Goal: Task Accomplishment & Management: Manage account settings

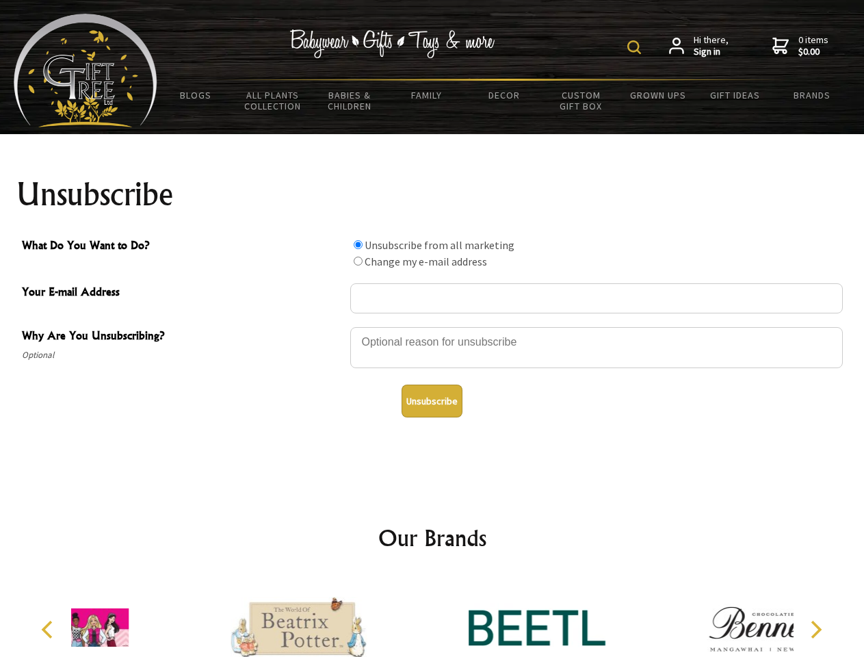
click at [636, 47] on img at bounding box center [635, 47] width 14 height 14
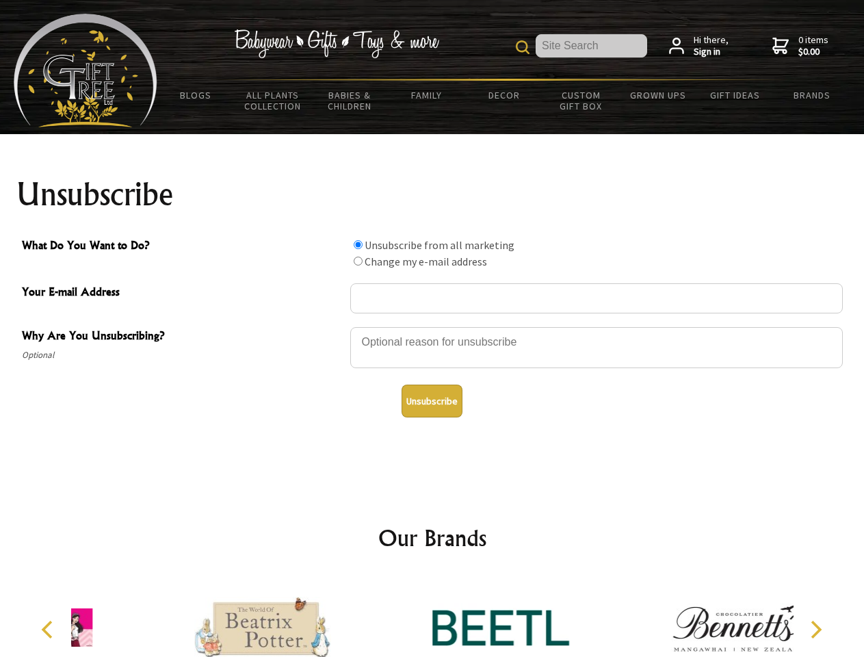
click at [432, 326] on div at bounding box center [596, 350] width 493 height 48
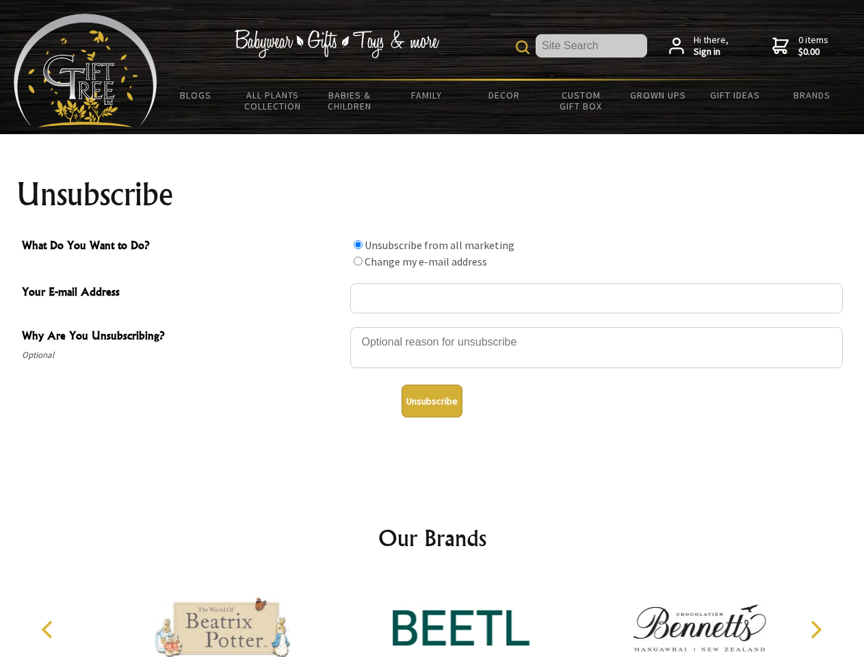
click at [358, 244] on input "What Do You Want to Do?" at bounding box center [358, 244] width 9 height 9
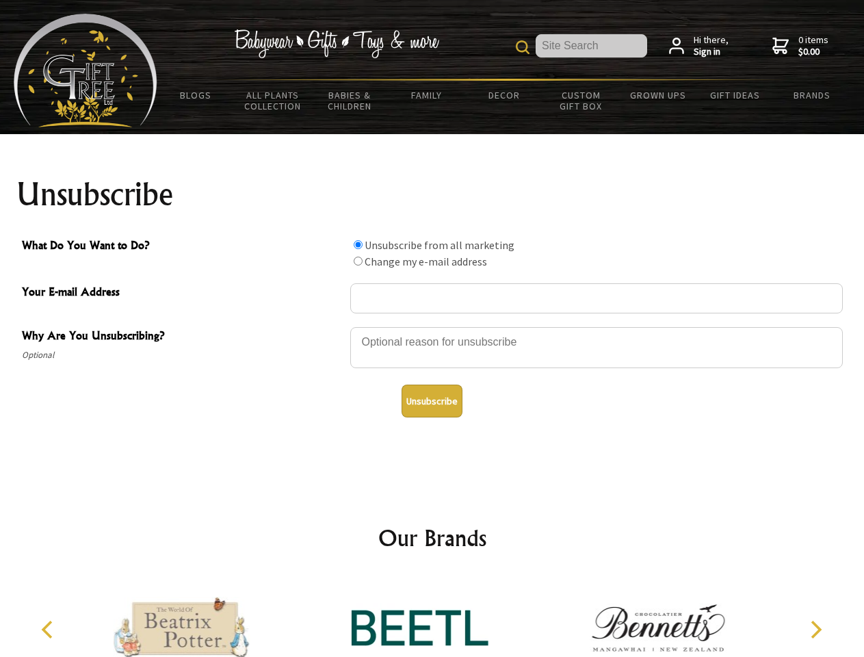
click at [358, 261] on input "What Do You Want to Do?" at bounding box center [358, 261] width 9 height 9
radio input "true"
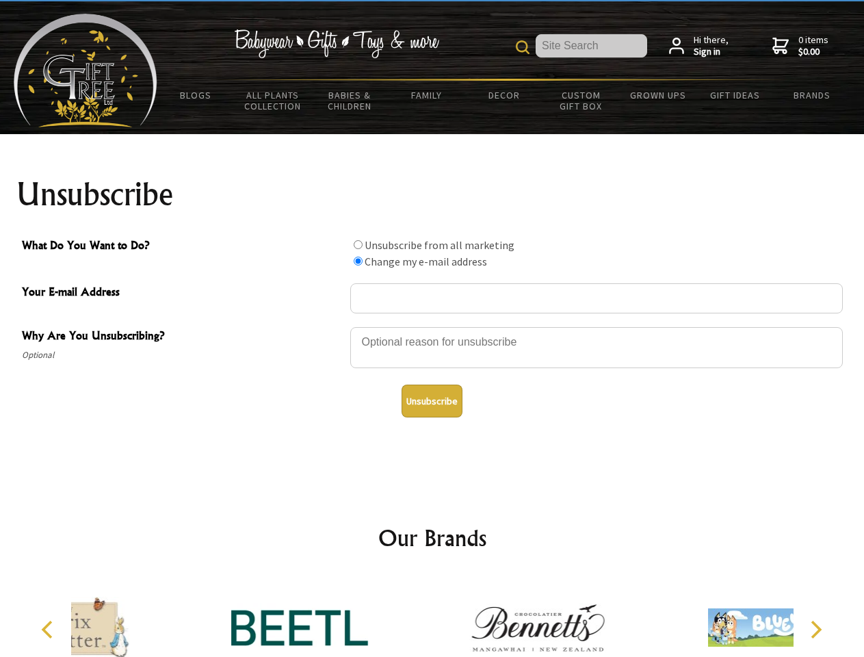
click at [432, 401] on button "Unsubscribe" at bounding box center [432, 401] width 61 height 33
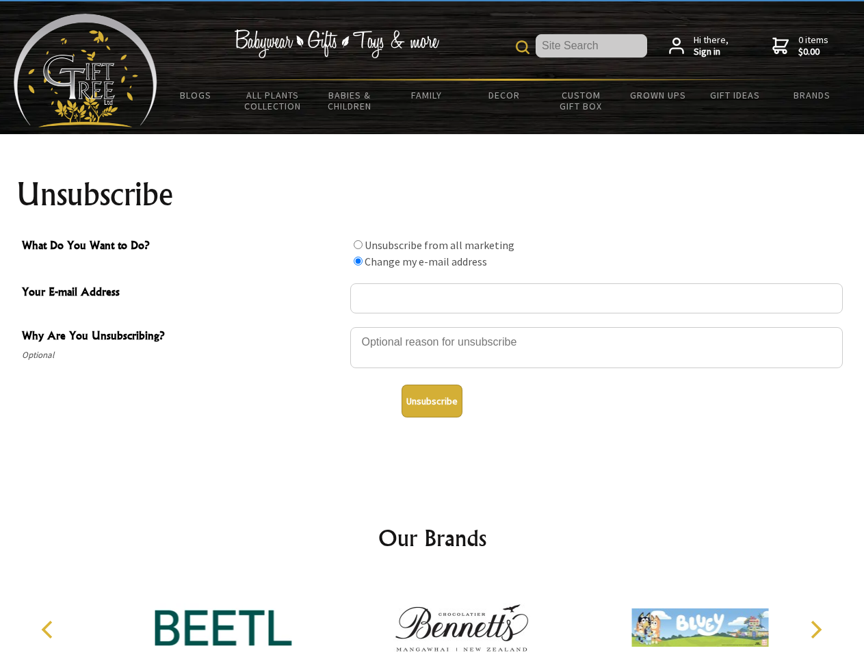
click at [432, 617] on img at bounding box center [461, 627] width 137 height 103
click at [49, 630] on icon "Previous" at bounding box center [49, 630] width 18 height 18
click at [816, 630] on icon "Next" at bounding box center [815, 630] width 18 height 18
